Goal: Find specific page/section: Find specific page/section

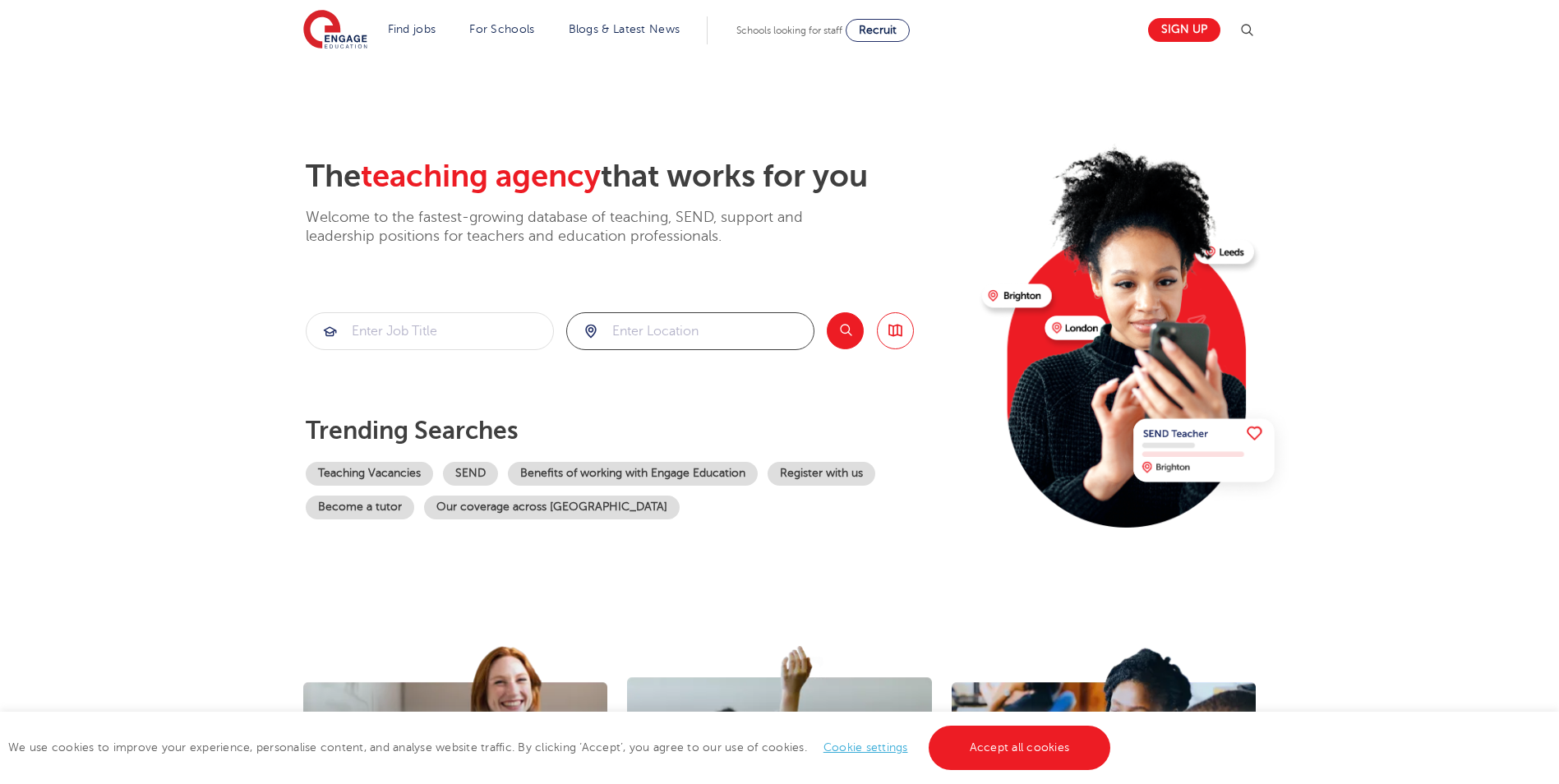
click at [700, 329] on input "search" at bounding box center [690, 331] width 246 height 36
type input "ex12"
click at [838, 331] on button "Search" at bounding box center [844, 330] width 37 height 37
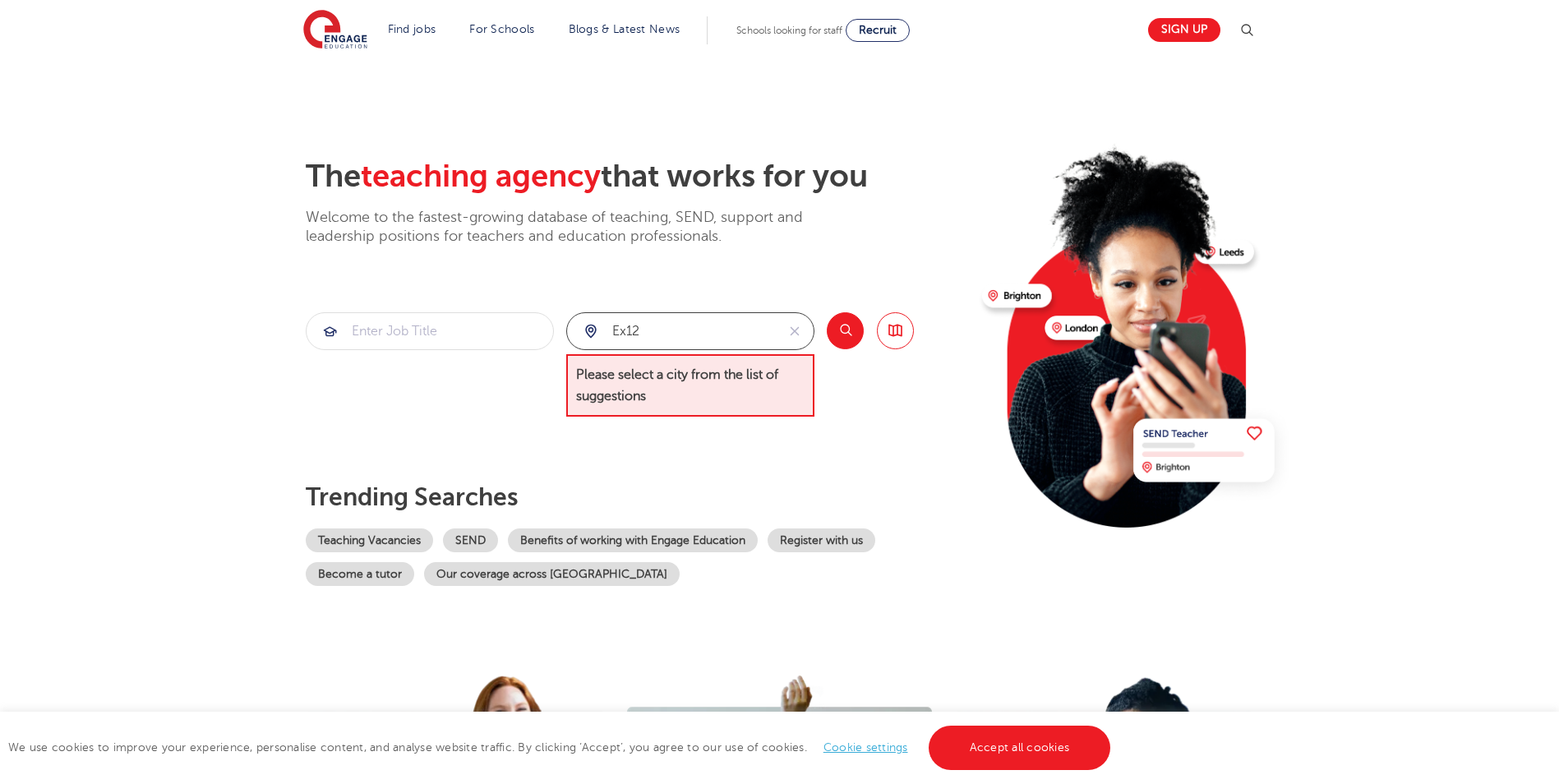
click at [752, 326] on input "ex12" at bounding box center [671, 331] width 209 height 36
click at [802, 326] on button "reset" at bounding box center [795, 331] width 38 height 36
type input "exe"
drag, startPoint x: 646, startPoint y: 331, endPoint x: 565, endPoint y: 332, distance: 81.0
click at [565, 332] on section "exe Please select a city from the list of suggestions Search Browse all Jobs" at bounding box center [609, 364] width 608 height 105
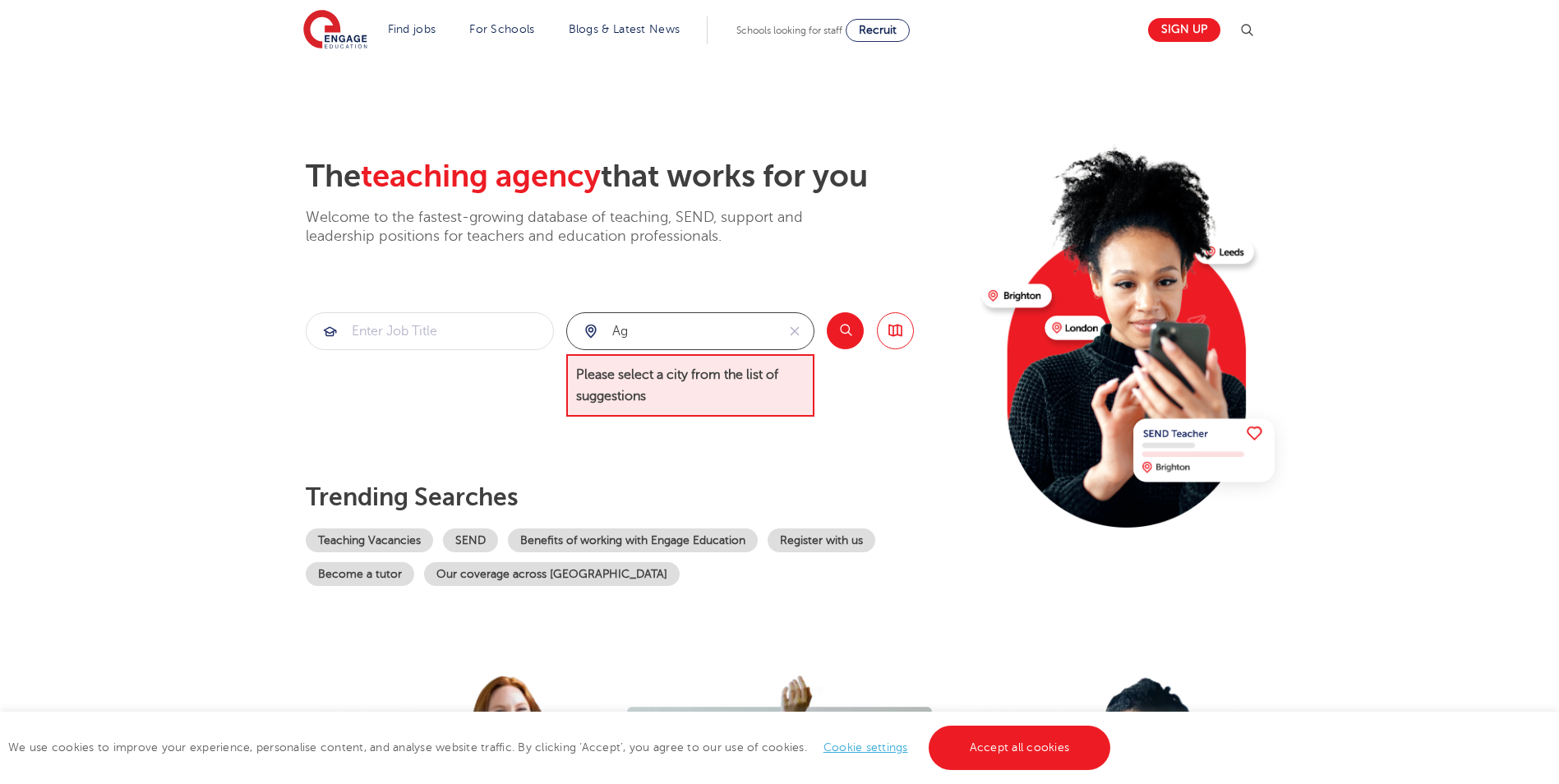
drag, startPoint x: 673, startPoint y: 335, endPoint x: 613, endPoint y: 320, distance: 61.8
click at [583, 323] on div "ag" at bounding box center [671, 331] width 209 height 36
type input "ag"
click at [796, 340] on button "reset" at bounding box center [795, 331] width 38 height 36
click at [767, 328] on input "search" at bounding box center [690, 331] width 246 height 36
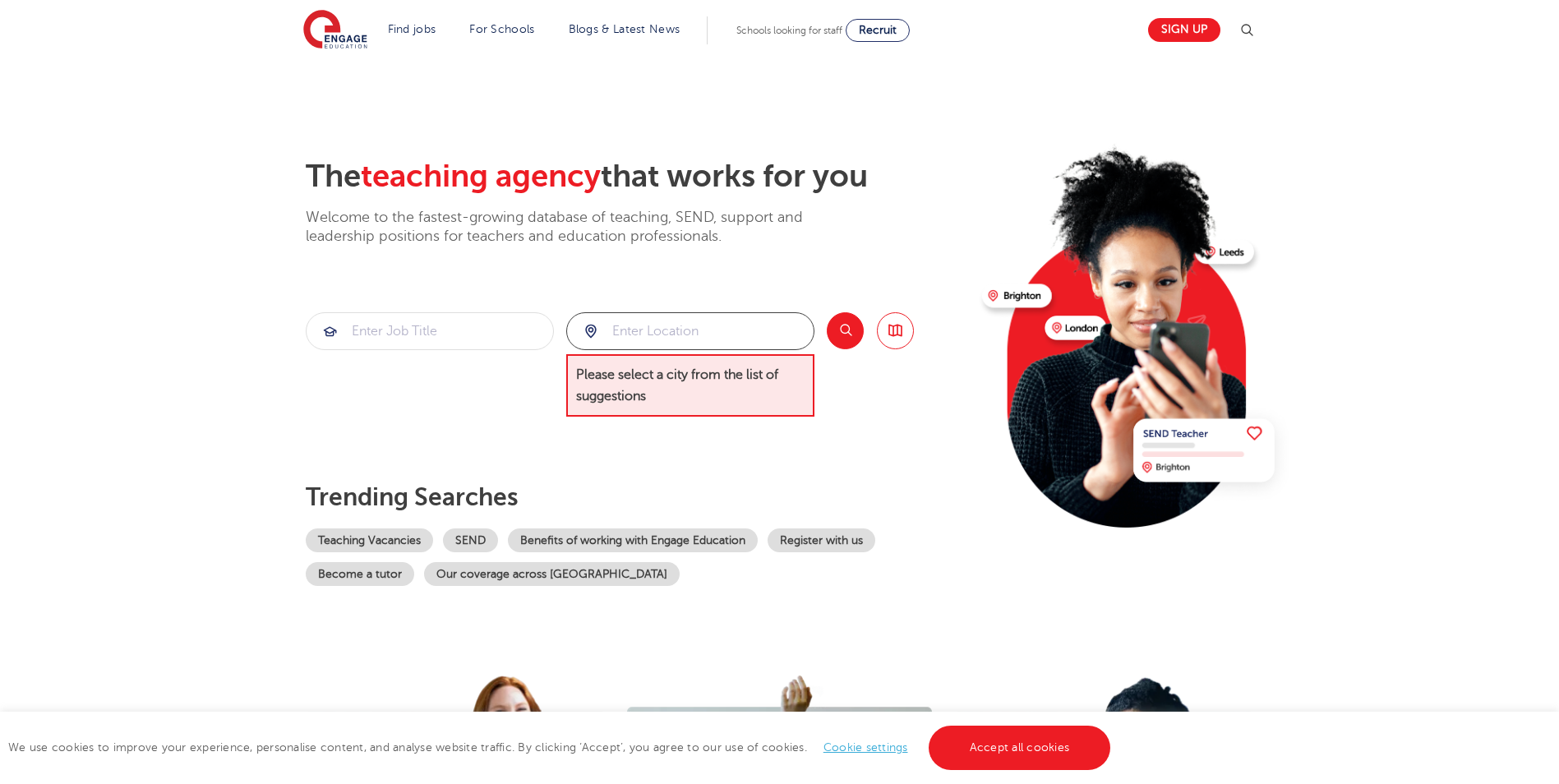
click at [763, 328] on input "search" at bounding box center [690, 331] width 246 height 36
click at [761, 328] on input "search" at bounding box center [690, 331] width 246 height 36
click at [873, 328] on div "Search Browse all Jobs" at bounding box center [869, 364] width 87 height 105
click at [887, 326] on link "Browse all Jobs" at bounding box center [895, 330] width 37 height 37
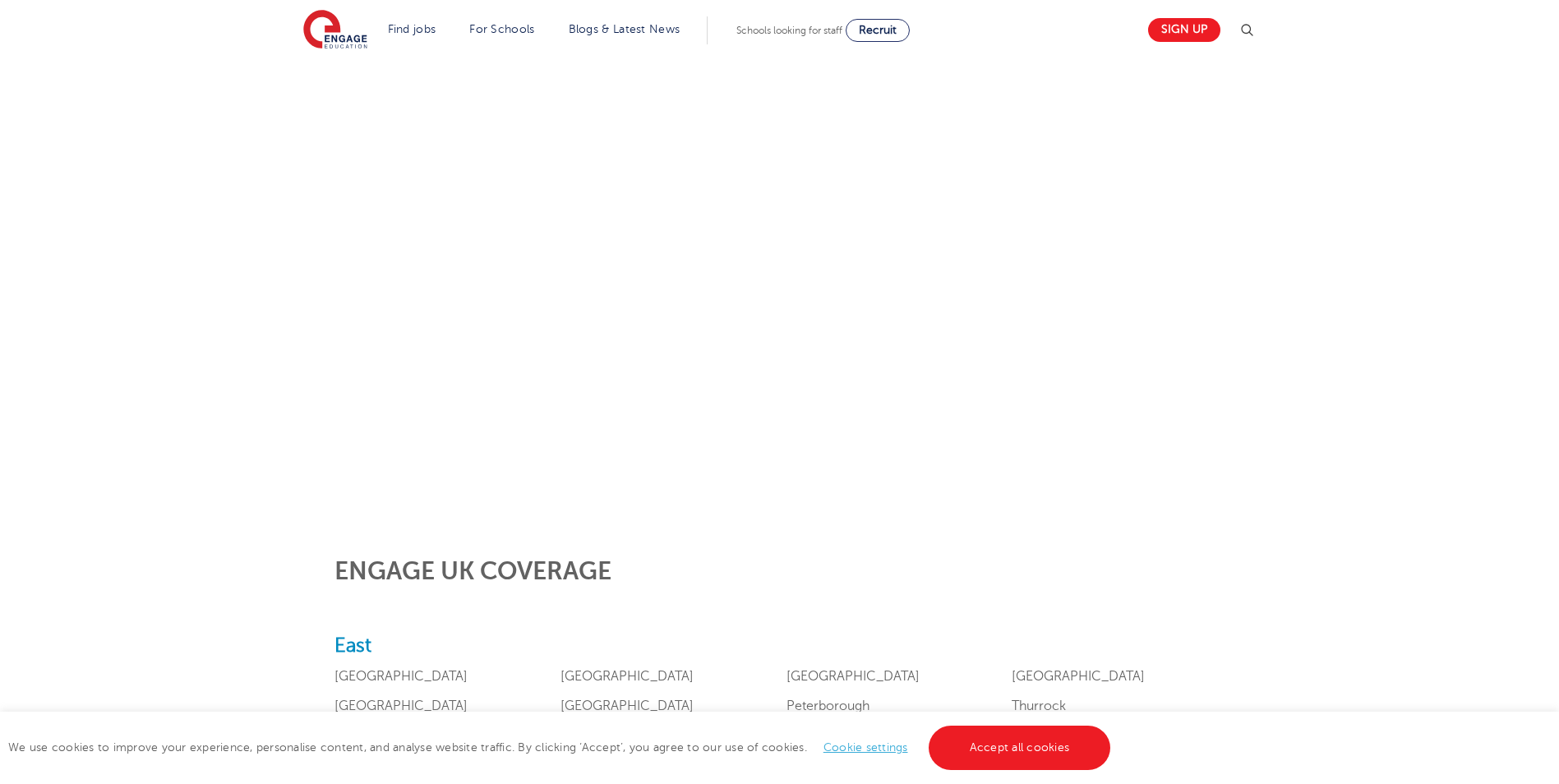
scroll to position [328, 0]
